Goal: Information Seeking & Learning: Check status

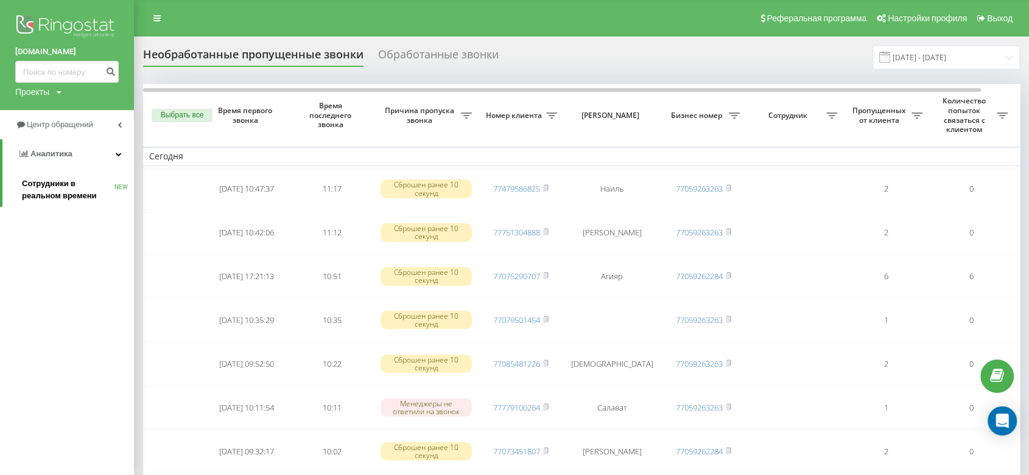
click at [61, 191] on span "Сотрудники в реальном времени" at bounding box center [68, 190] width 93 height 24
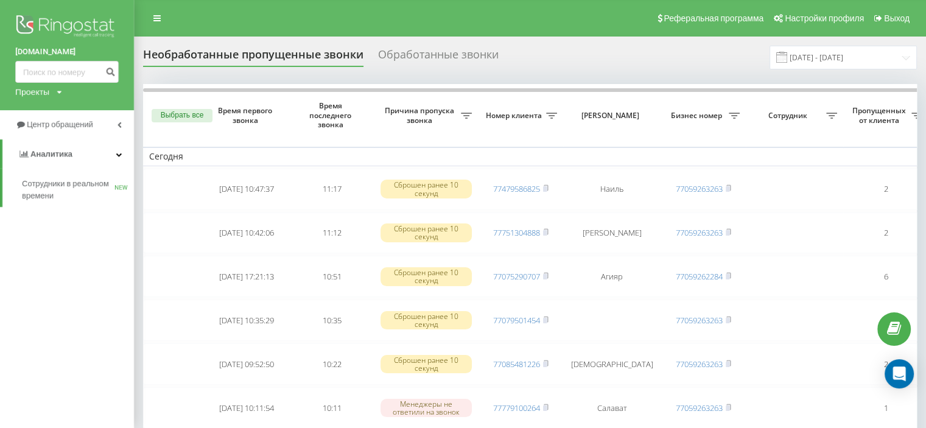
click at [413, 57] on div "Обработанные звонки" at bounding box center [438, 57] width 121 height 19
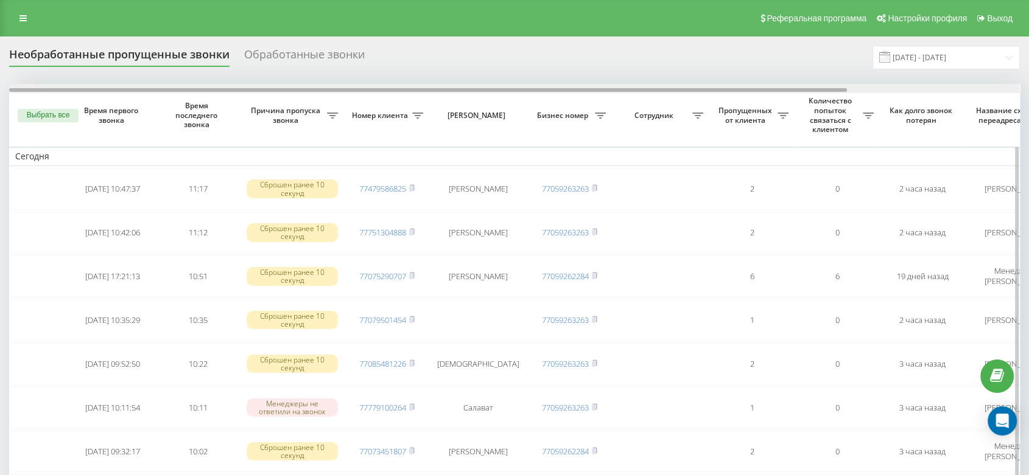
drag, startPoint x: 344, startPoint y: 90, endPoint x: 328, endPoint y: 91, distance: 16.5
click at [329, 91] on div at bounding box center [428, 90] width 838 height 4
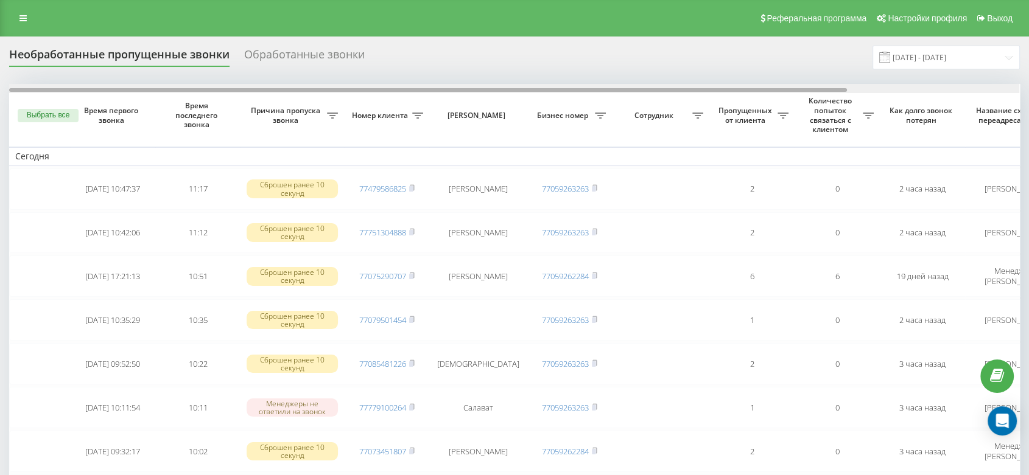
drag, startPoint x: 328, startPoint y: 90, endPoint x: 310, endPoint y: 82, distance: 19.6
click at [317, 86] on div at bounding box center [514, 88] width 1010 height 9
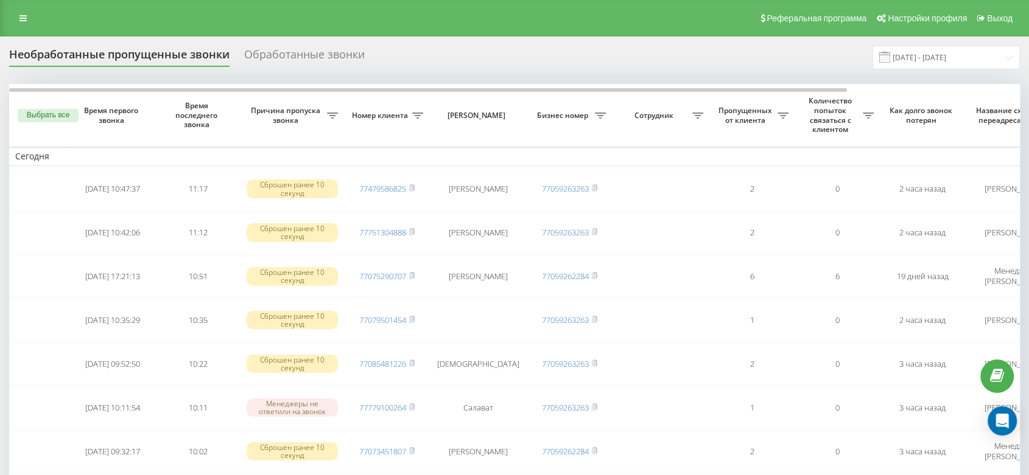
click at [24, 7] on div "Реферальная программа Настройки профиля Выход" at bounding box center [514, 18] width 1029 height 37
click at [30, 17] on link at bounding box center [23, 18] width 22 height 17
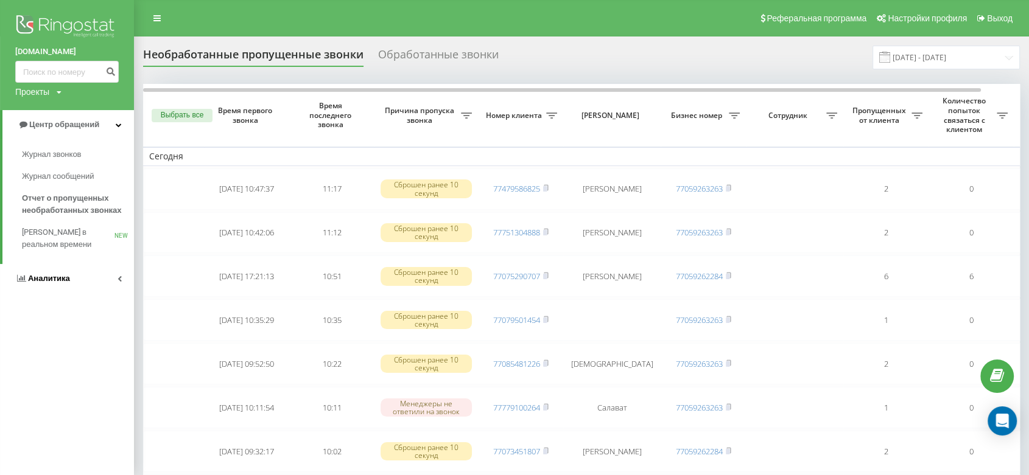
click at [89, 278] on link "Аналитика" at bounding box center [67, 278] width 134 height 29
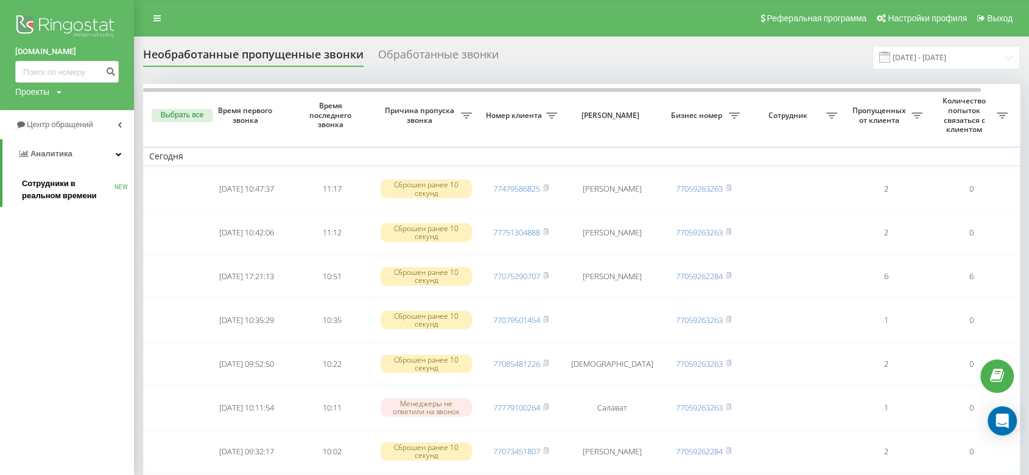
click at [67, 177] on link "Сотрудники в реальном времени NEW" at bounding box center [78, 190] width 112 height 34
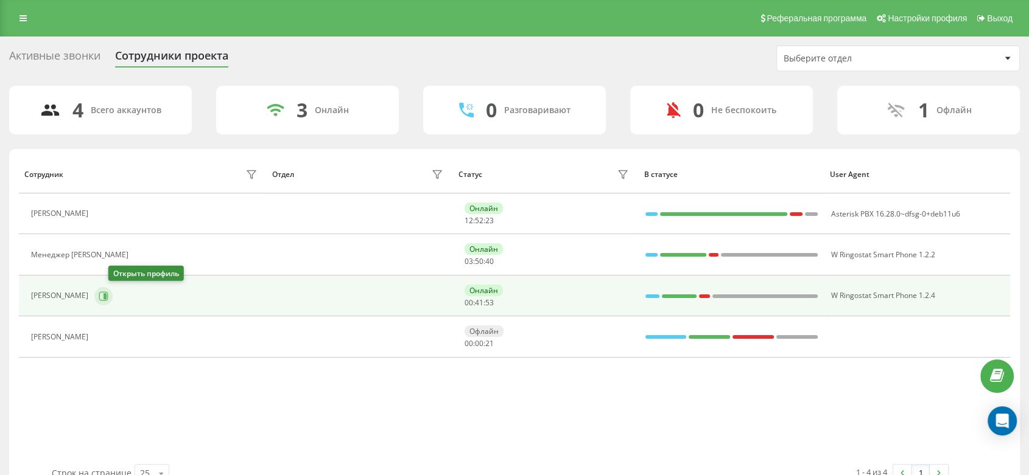
click at [108, 299] on icon at bounding box center [104, 297] width 10 height 10
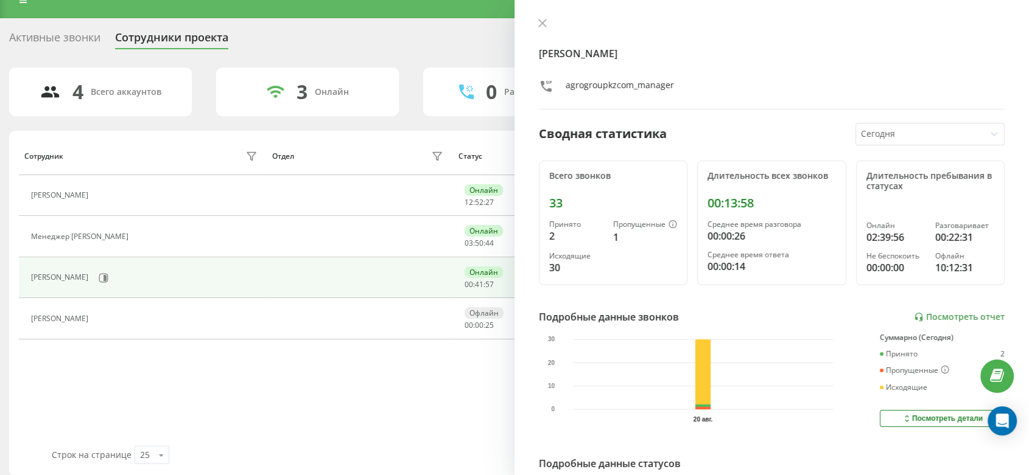
scroll to position [28, 0]
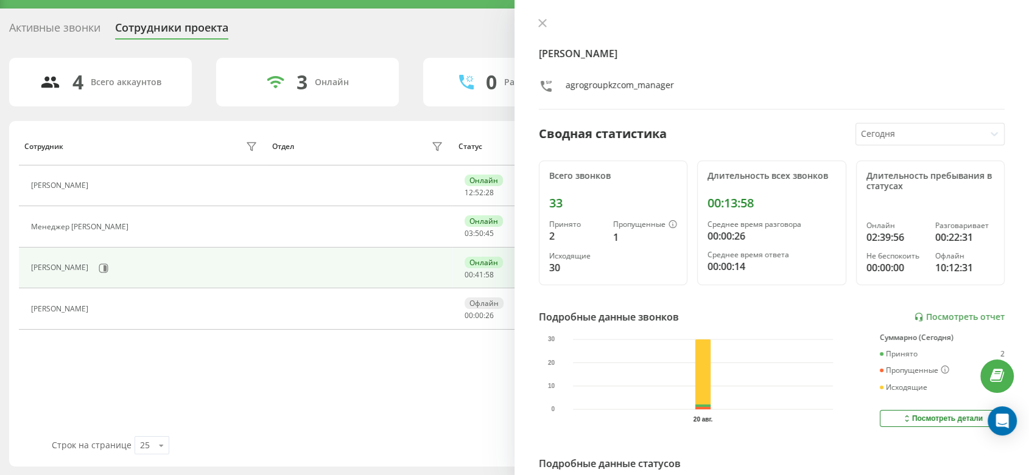
click at [388, 370] on div "Сотрудник Отдел Статус В статусе User Agent [PERSON_NAME] 12 : 52 : 28 Asterisk…" at bounding box center [514, 281] width 991 height 309
click at [386, 361] on div "Сотрудник Отдел Статус В статусе User Agent [PERSON_NAME] 12 : 52 : 29 Asterisk…" at bounding box center [514, 281] width 991 height 309
click at [539, 21] on icon at bounding box center [542, 23] width 9 height 9
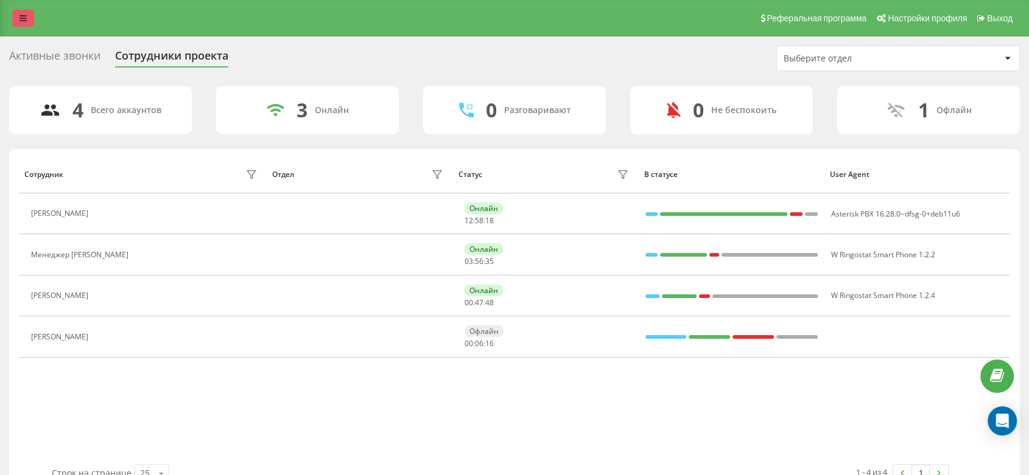
click at [23, 13] on link at bounding box center [23, 18] width 22 height 17
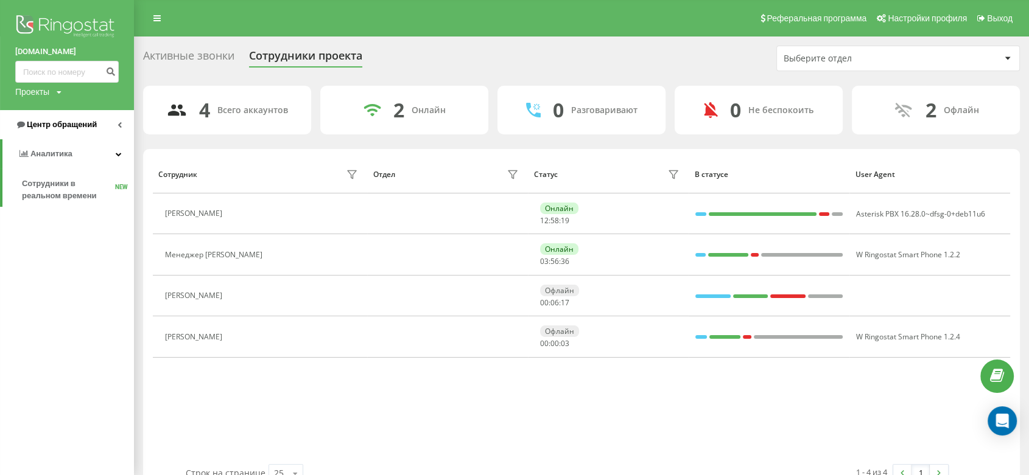
click at [63, 120] on span "Центр обращений" at bounding box center [62, 124] width 70 height 9
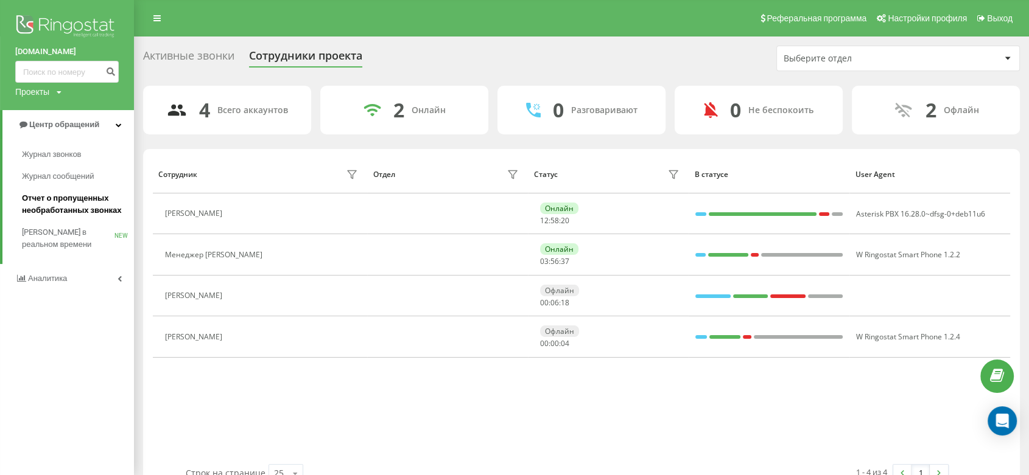
click at [64, 208] on span "Отчет о пропущенных необработанных звонках" at bounding box center [75, 204] width 106 height 24
